Goal: Task Accomplishment & Management: Manage account settings

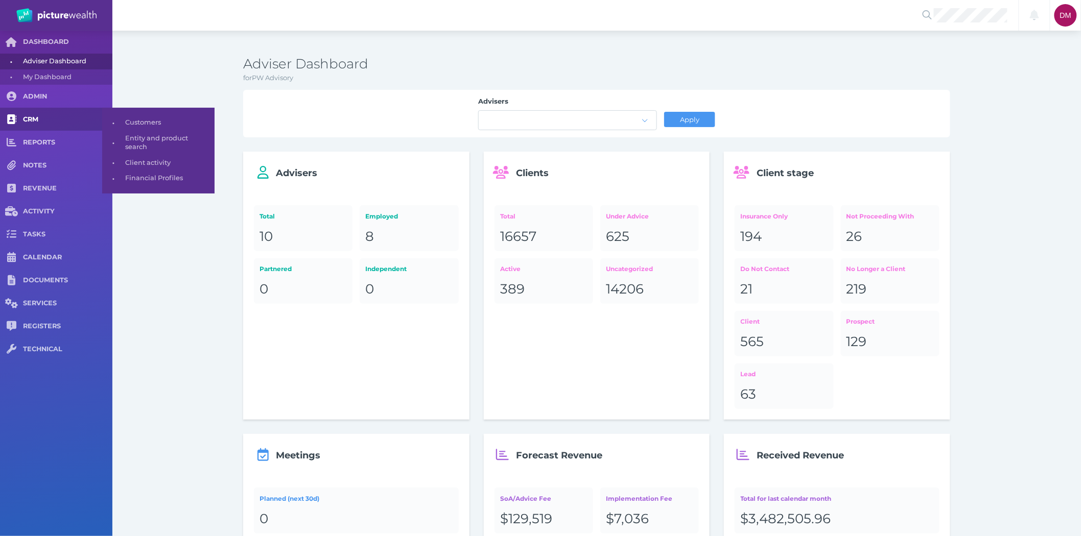
click at [40, 113] on link "CRM" at bounding box center [56, 119] width 112 height 23
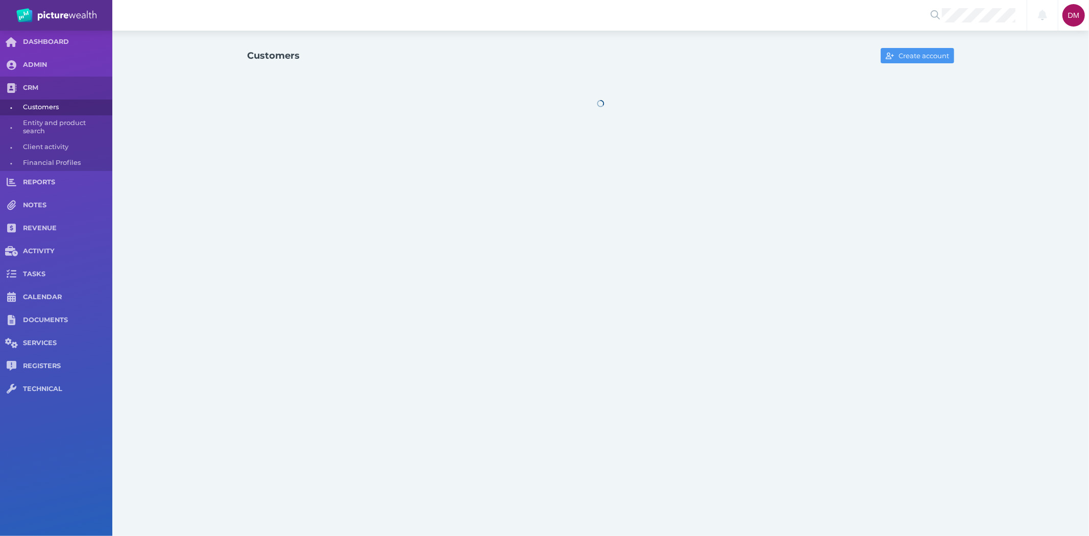
select select "25"
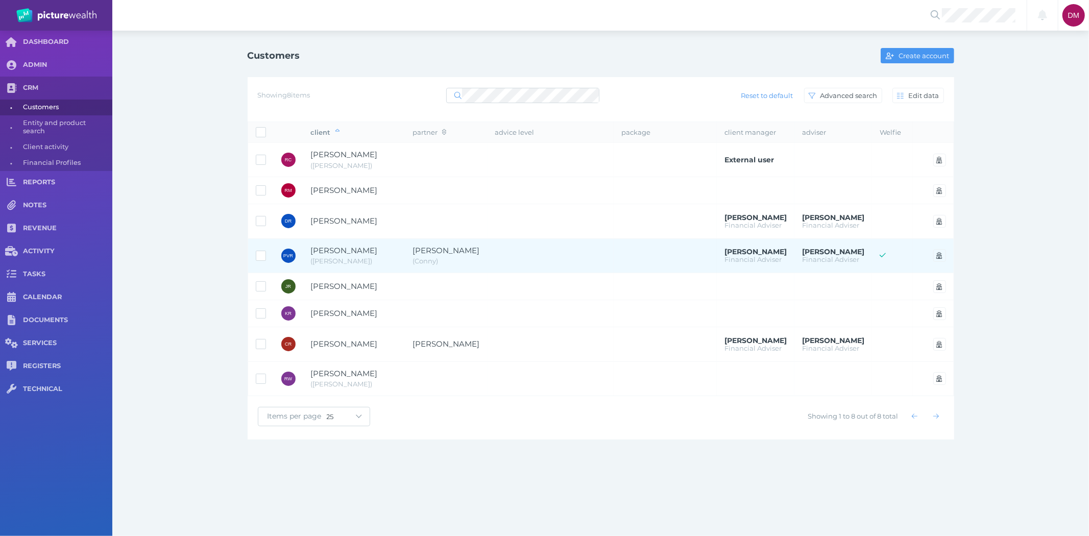
click at [360, 254] on span "[PERSON_NAME]" at bounding box center [344, 251] width 67 height 10
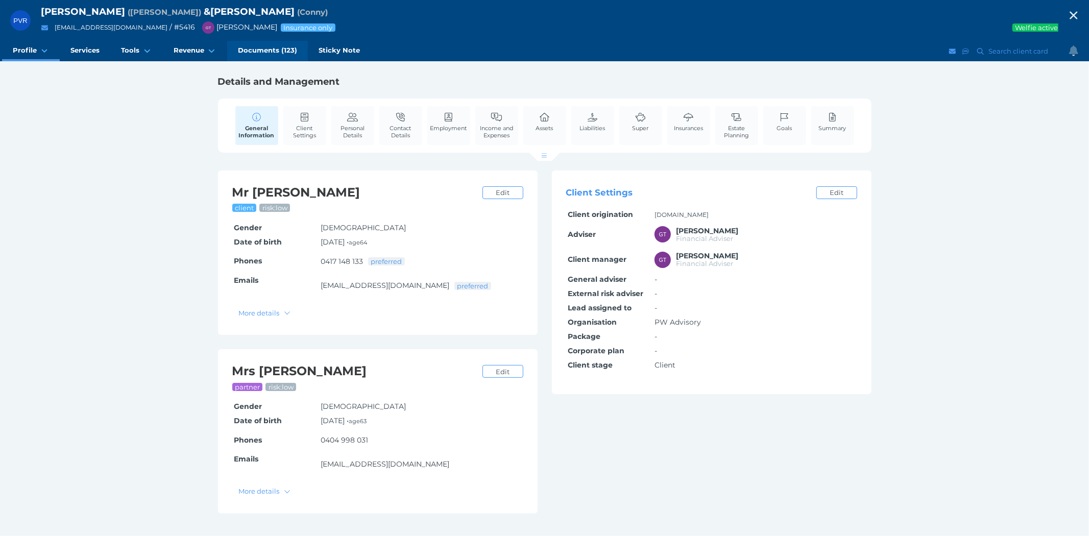
click at [245, 49] on span "Documents (123)" at bounding box center [267, 50] width 59 height 9
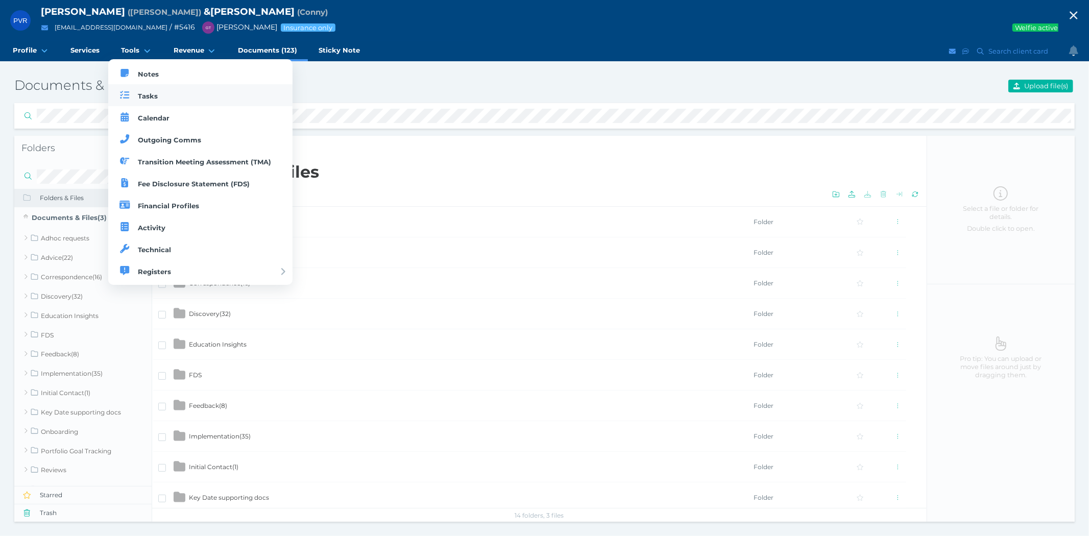
click at [138, 94] on span "Tasks" at bounding box center [148, 96] width 20 height 8
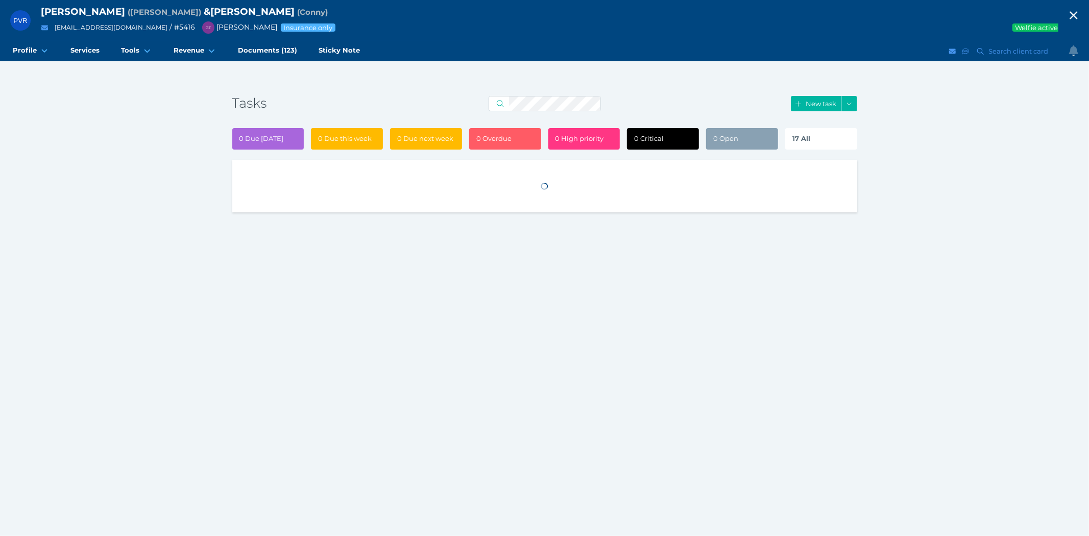
select select "50"
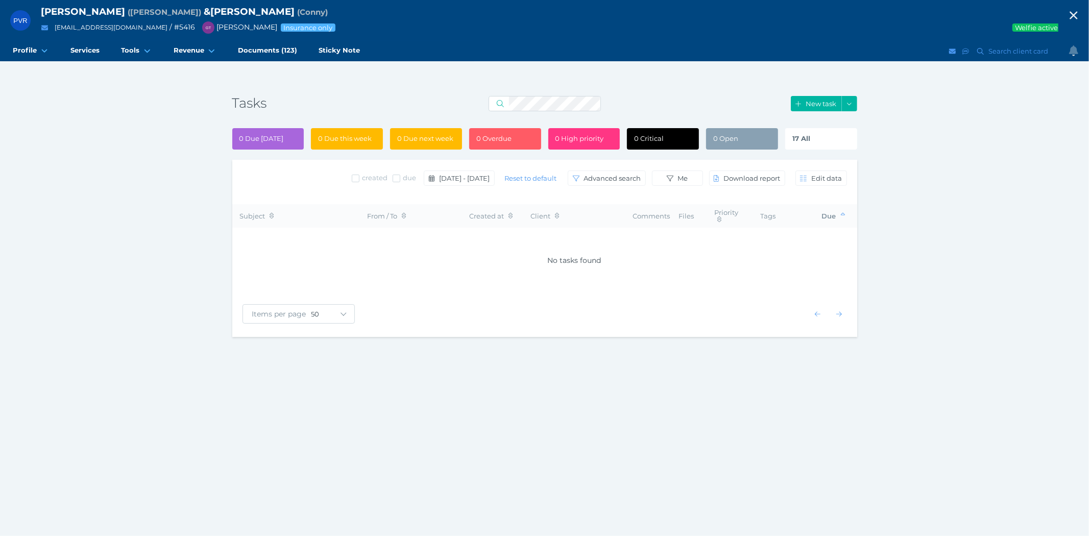
click at [824, 138] on div "17 All" at bounding box center [821, 138] width 72 height 21
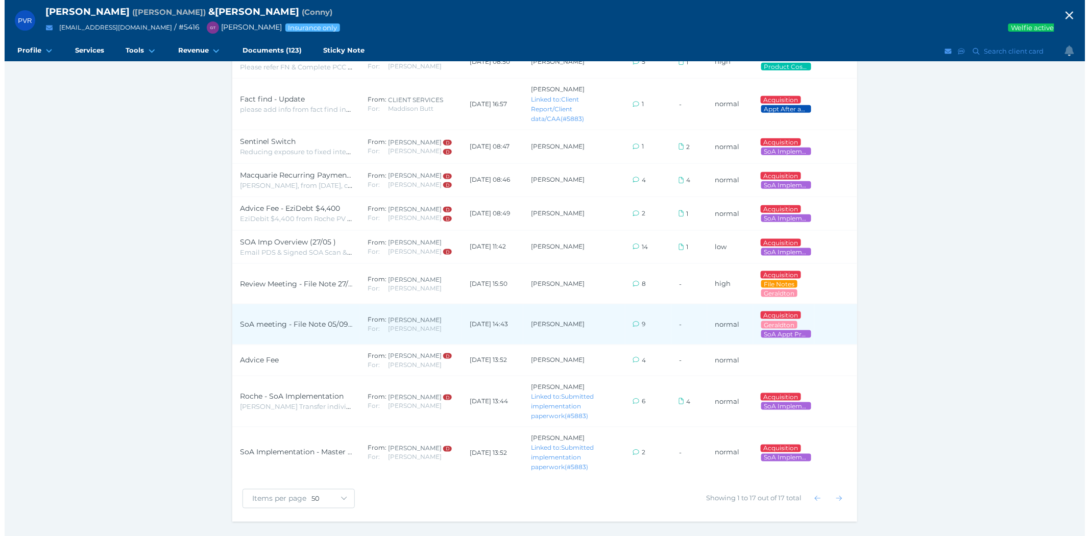
scroll to position [425, 0]
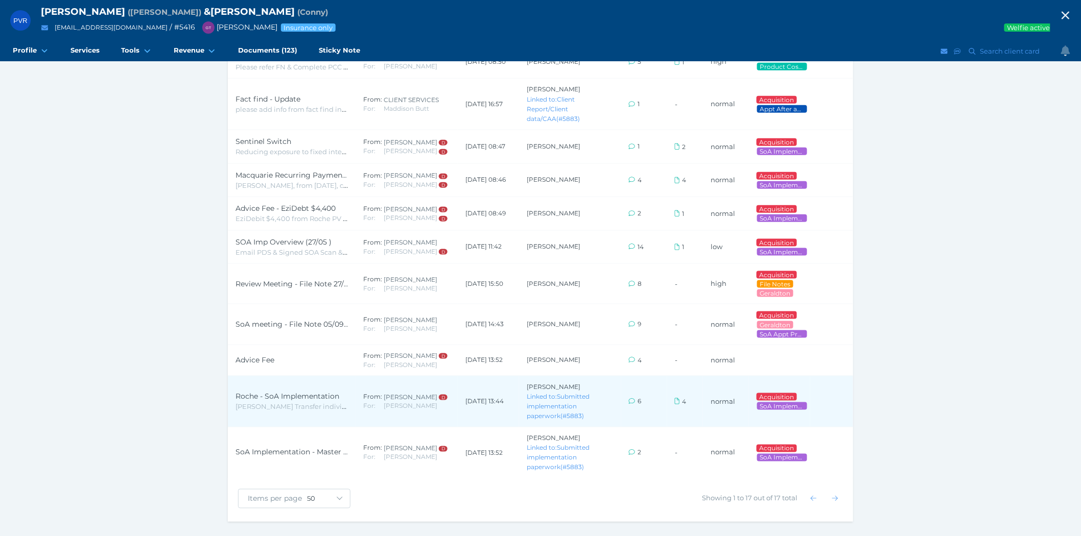
click at [247, 392] on span "Roche - SoA Implementation" at bounding box center [291, 396] width 112 height 11
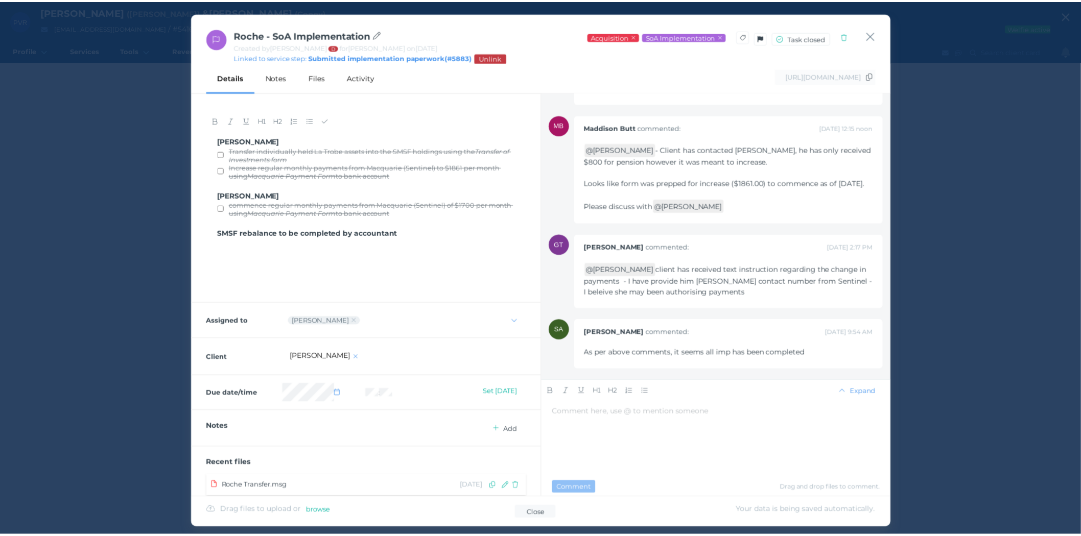
scroll to position [0, 0]
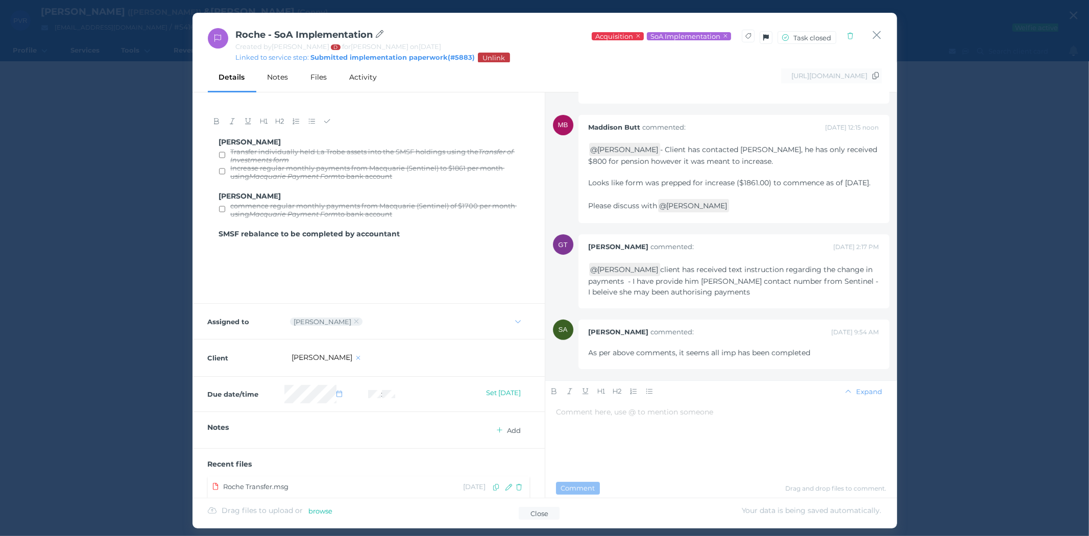
click at [881, 29] on div "Roche - SoA Implementation Created by [PERSON_NAME] D for [PERSON_NAME] on [DAT…" at bounding box center [545, 38] width 705 height 50
click at [877, 38] on icon "button" at bounding box center [877, 35] width 10 height 13
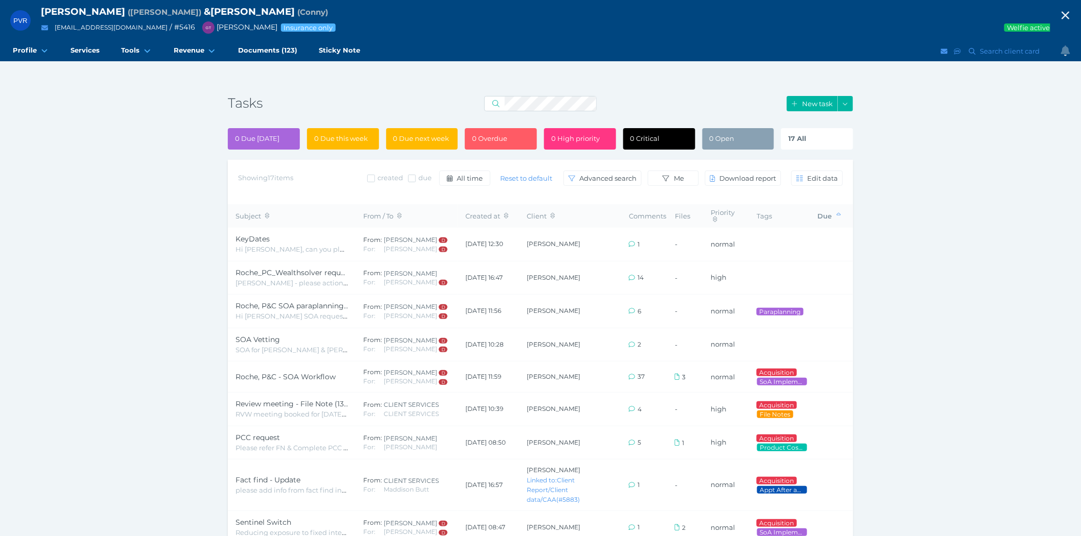
click at [800, 136] on span "17 All" at bounding box center [797, 138] width 18 height 8
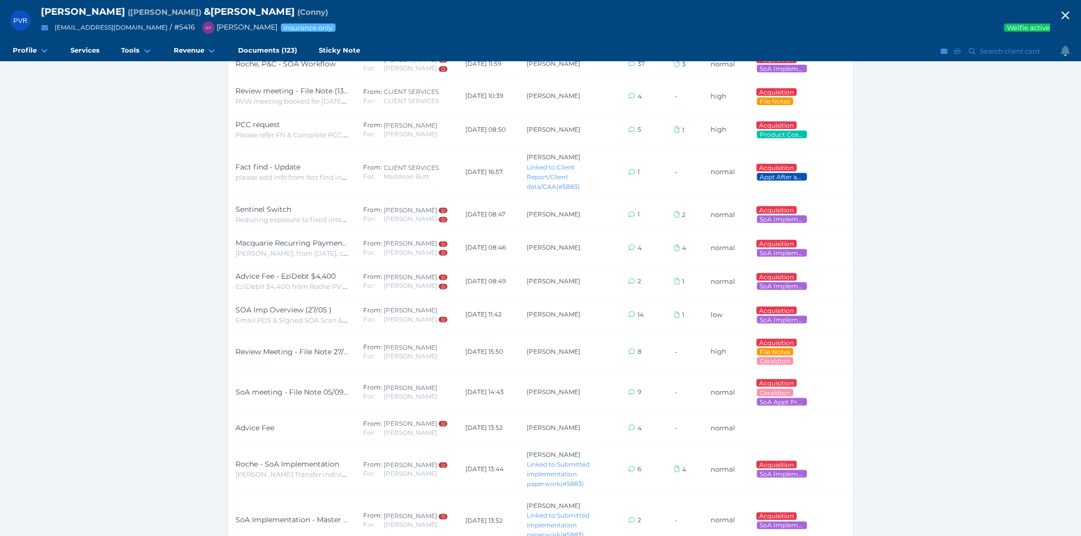
scroll to position [397, 0]
